Goal: Check status: Check status

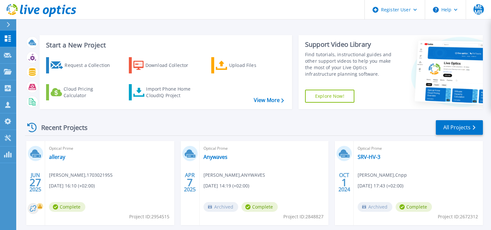
click at [31, 12] on icon at bounding box center [31, 10] width 6 height 6
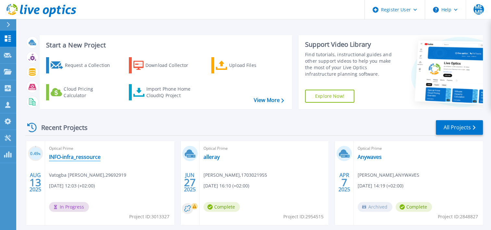
click at [55, 158] on link "INFO-infra_ressource" at bounding box center [75, 157] width 52 height 6
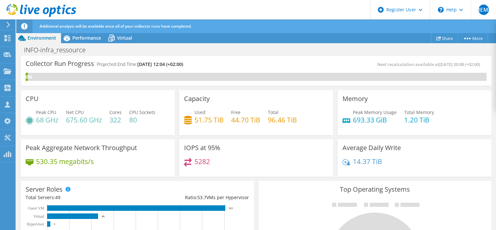
scroll to position [65, 0]
click at [231, 65] on div "Collector Run Progress Projected End Time: [DATE] 12:04 (+02:00)" at bounding box center [141, 67] width 231 height 12
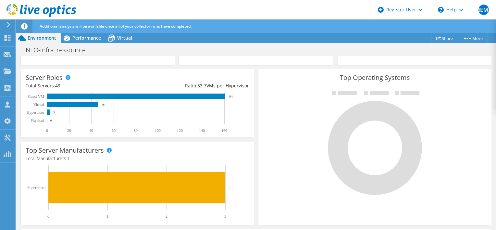
scroll to position [0, 0]
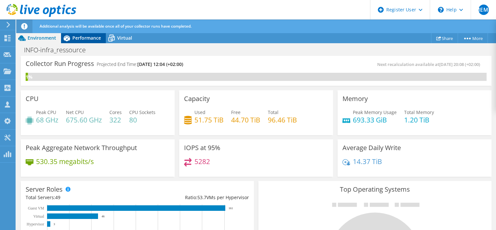
click at [84, 37] on span "Performance" at bounding box center [86, 38] width 29 height 6
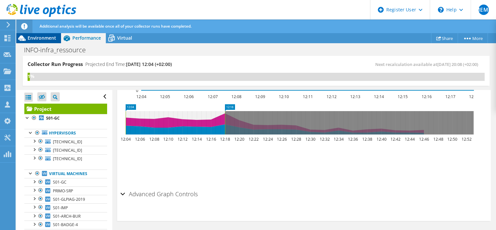
click at [40, 41] on div "Environment" at bounding box center [38, 38] width 45 height 10
